Goal: Transaction & Acquisition: Subscribe to service/newsletter

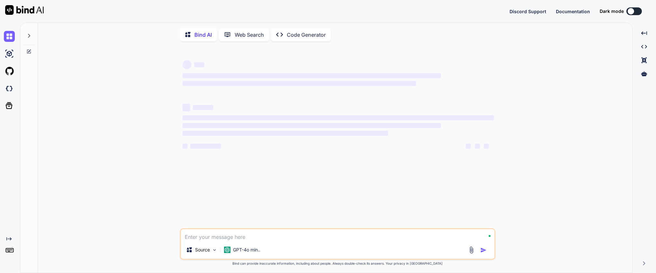
type textarea "x"
click at [9, 251] on img at bounding box center [9, 252] width 11 height 11
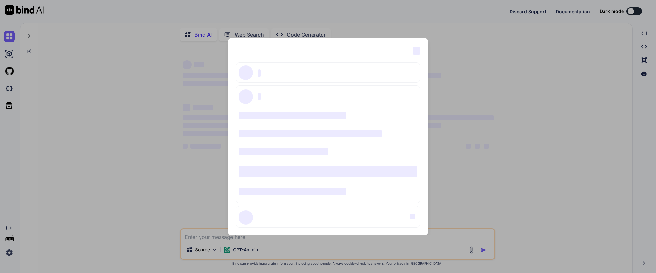
click at [10, 254] on div "‌ ‌ ‌ ‌ ‌ ‌ ‌ ‌ ‌ ‌ ‌ ‌ ‌ ‌ ‌" at bounding box center [328, 136] width 656 height 273
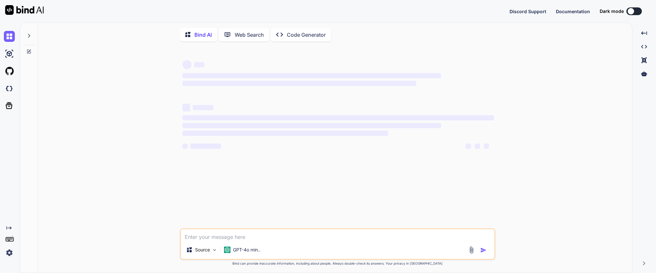
click at [10, 254] on img at bounding box center [9, 252] width 11 height 11
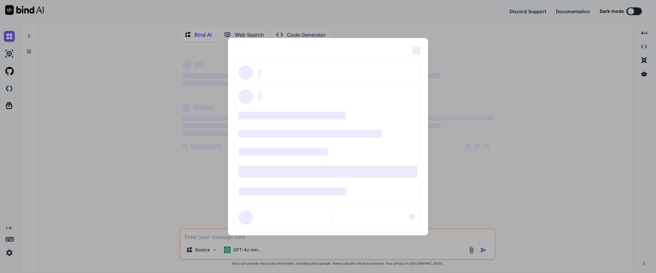
click at [10, 254] on div "‌ ‌ ‌ ‌ ‌ ‌ ‌ ‌ ‌ ‌ ‌ ‌ ‌ ‌ ‌" at bounding box center [328, 136] width 656 height 273
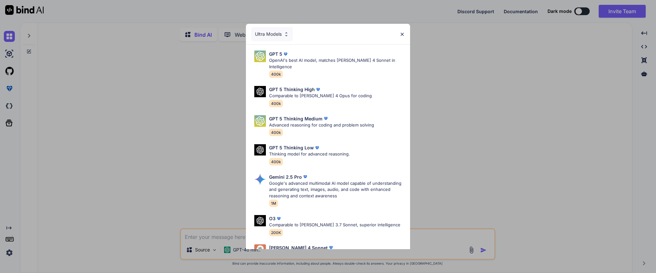
click at [402, 35] on img at bounding box center [402, 34] width 5 height 5
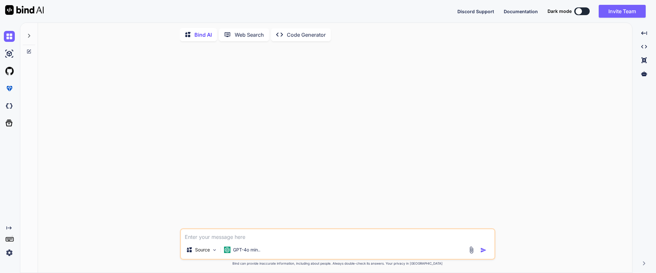
click at [647, 263] on div "Created with Pixso." at bounding box center [644, 263] width 18 height 4
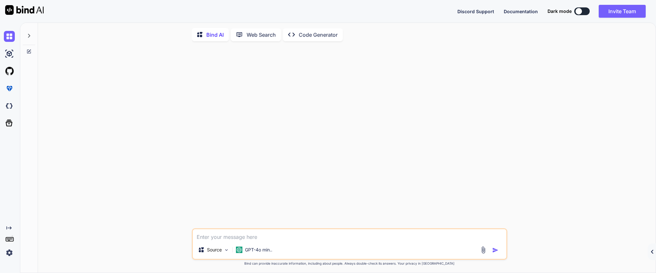
click at [650, 253] on div "Created with Pixso." at bounding box center [652, 251] width 8 height 17
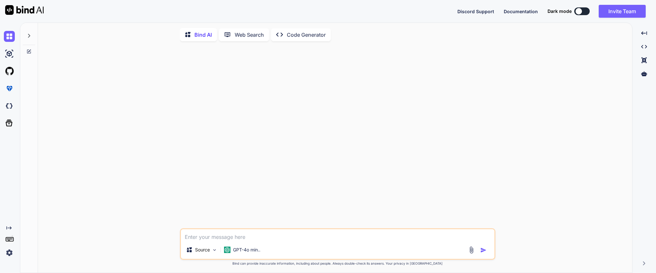
click at [11, 255] on img at bounding box center [9, 252] width 11 height 11
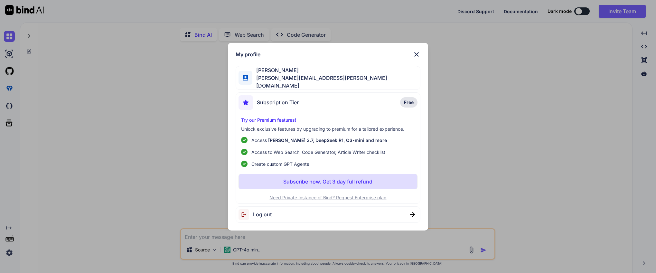
click at [344, 208] on div "Log out" at bounding box center [328, 214] width 185 height 16
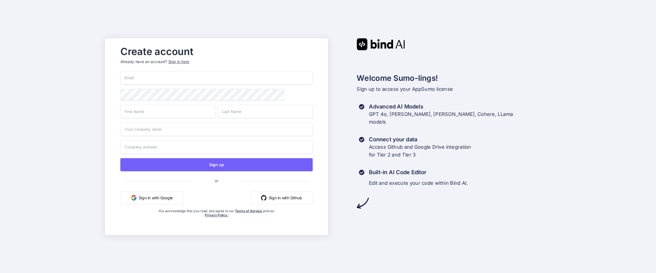
click at [163, 77] on input "email" at bounding box center [216, 78] width 193 height 14
type input "[PERSON_NAME][EMAIL_ADDRESS][PERSON_NAME][DOMAIN_NAME]"
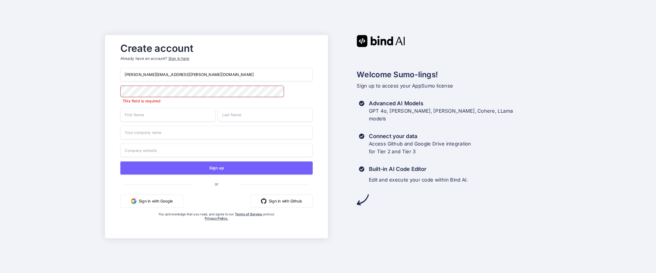
click at [245, 60] on div "Create account Already have an account? Sign in here" at bounding box center [216, 53] width 193 height 28
click at [116, 113] on div "Create account Already have an account? Sign in here [PERSON_NAME][EMAIL_ADDRES…" at bounding box center [217, 136] width 206 height 194
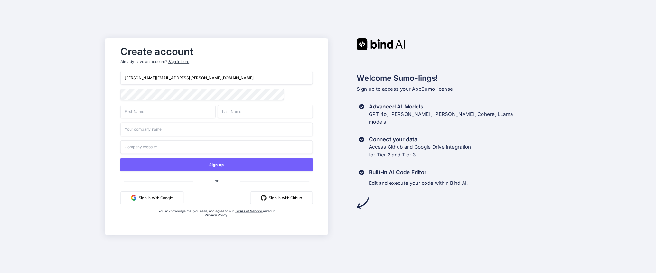
click at [137, 117] on input "text" at bounding box center [167, 112] width 95 height 14
type input "[PERSON_NAME]"
type input "Eikonikos"
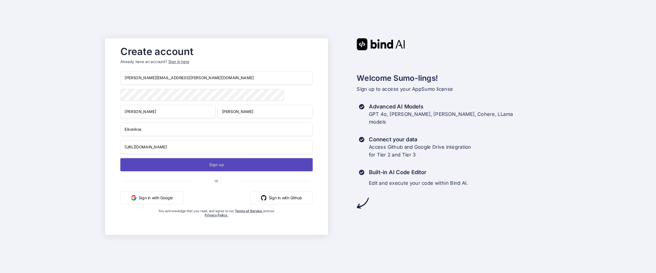
type input "[URL][DOMAIN_NAME]"
click at [222, 164] on button "Sign up" at bounding box center [216, 164] width 193 height 13
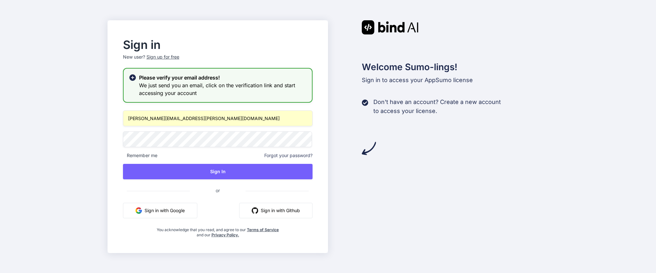
click at [210, 123] on input "[PERSON_NAME][EMAIL_ADDRESS][PERSON_NAME][DOMAIN_NAME]" at bounding box center [218, 118] width 190 height 16
drag, startPoint x: 148, startPoint y: 119, endPoint x: 162, endPoint y: 119, distance: 13.9
click at [162, 119] on input "[PERSON_NAME][EMAIL_ADDRESS][PERSON_NAME][DOMAIN_NAME]" at bounding box center [218, 118] width 190 height 16
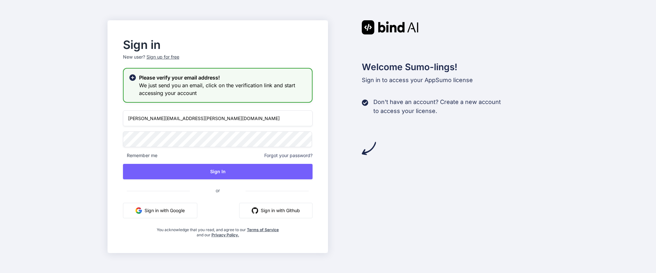
type input "[PERSON_NAME][EMAIL_ADDRESS][PERSON_NAME][DOMAIN_NAME]"
